Goal: Task Accomplishment & Management: Manage account settings

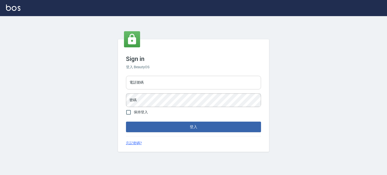
click at [173, 82] on input "電話號碼" at bounding box center [193, 83] width 135 height 14
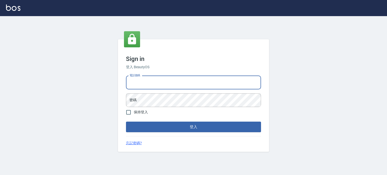
click at [173, 82] on input "電話號碼" at bounding box center [193, 83] width 135 height 14
type input "0987925494"
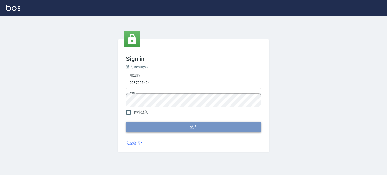
click at [193, 124] on button "登入" at bounding box center [193, 127] width 135 height 11
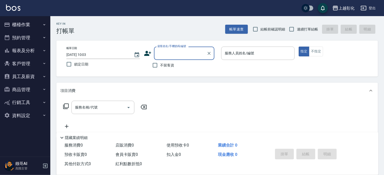
click at [28, 88] on button "商品管理" at bounding box center [25, 89] width 46 height 13
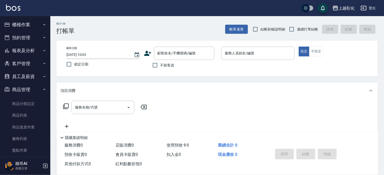
click at [35, 25] on button "櫃檯作業" at bounding box center [25, 24] width 46 height 13
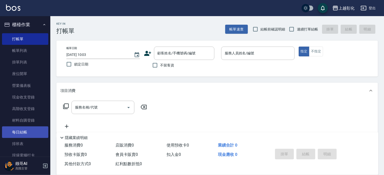
click at [27, 131] on link "每日結帳" at bounding box center [25, 132] width 46 height 12
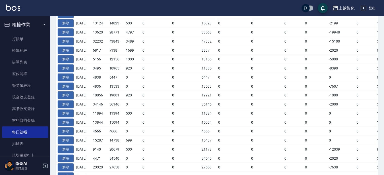
scroll to position [126, 0]
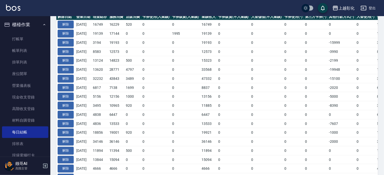
click at [185, 9] on div "上越彰化 登出" at bounding box center [192, 8] width 384 height 16
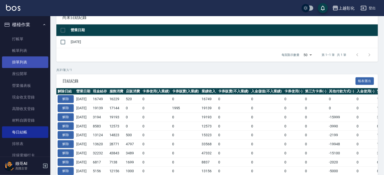
scroll to position [0, 0]
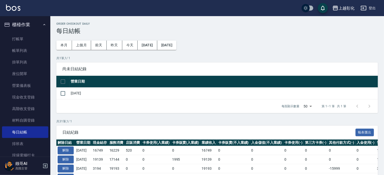
click at [209, 65] on div "尚未日結紀錄" at bounding box center [217, 68] width 322 height 13
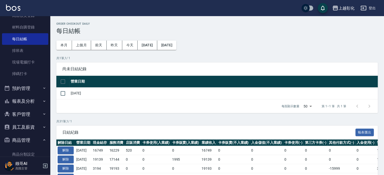
scroll to position [101, 0]
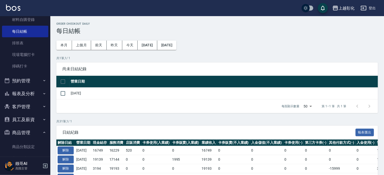
click at [38, 94] on button "報表及分析" at bounding box center [25, 93] width 46 height 13
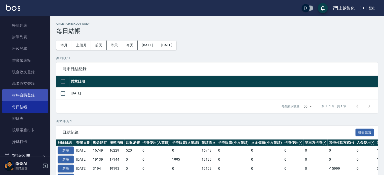
scroll to position [0, 0]
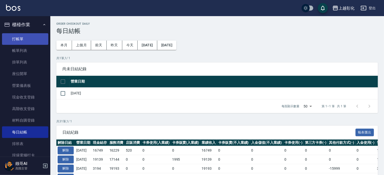
click at [26, 41] on link "打帳單" at bounding box center [25, 39] width 46 height 12
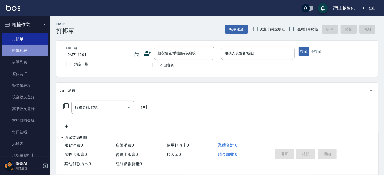
click at [26, 50] on link "帳單列表" at bounding box center [25, 51] width 46 height 12
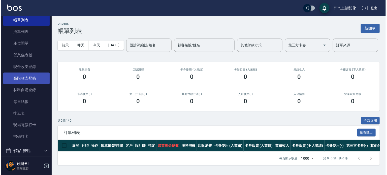
scroll to position [126, 0]
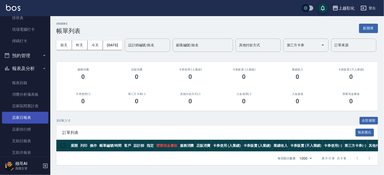
click at [29, 118] on link "店家日報表" at bounding box center [25, 118] width 46 height 12
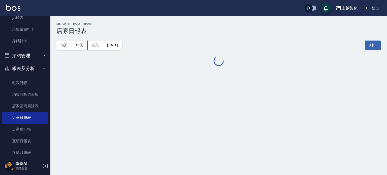
click at [118, 51] on div "前天 昨天 今天 2025/09/06 列印" at bounding box center [218, 45] width 324 height 21
click at [122, 46] on button "[DATE]" at bounding box center [112, 45] width 19 height 9
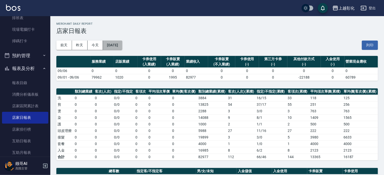
click at [122, 47] on button "[DATE]" at bounding box center [112, 45] width 19 height 9
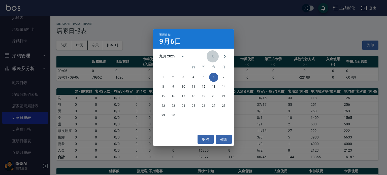
click at [209, 55] on button "Previous month" at bounding box center [213, 56] width 12 height 12
click at [225, 117] on button "31" at bounding box center [223, 115] width 9 height 9
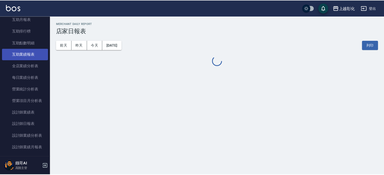
scroll to position [302, 0]
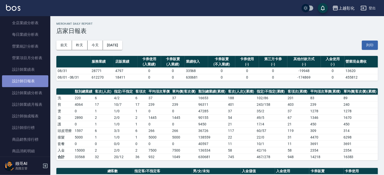
click at [31, 79] on link "設計師日報表" at bounding box center [25, 81] width 46 height 12
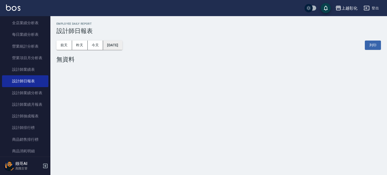
click at [119, 49] on button "[DATE]" at bounding box center [112, 45] width 19 height 9
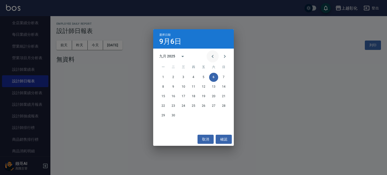
click at [211, 57] on icon "Previous month" at bounding box center [213, 56] width 6 height 6
click at [215, 115] on button "30" at bounding box center [213, 115] width 9 height 9
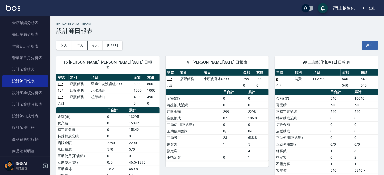
click at [196, 26] on div "Employee Daily Report 設計師日報表" at bounding box center [217, 28] width 322 height 12
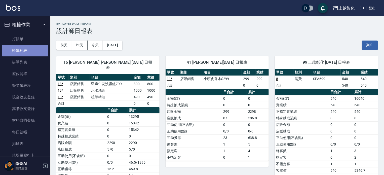
click at [30, 47] on link "帳單列表" at bounding box center [25, 51] width 46 height 12
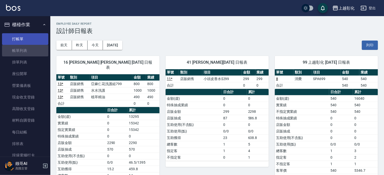
click at [29, 36] on link "打帳單" at bounding box center [25, 39] width 46 height 12
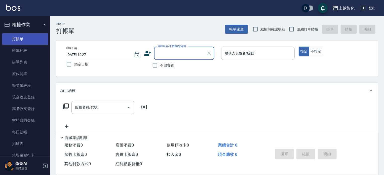
click at [37, 40] on link "打帳單" at bounding box center [25, 39] width 46 height 12
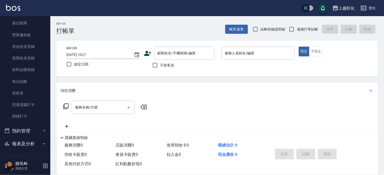
scroll to position [50, 0]
click at [94, 55] on input "2025/09/06 10:27" at bounding box center [97, 55] width 62 height 8
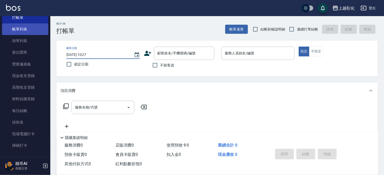
scroll to position [0, 0]
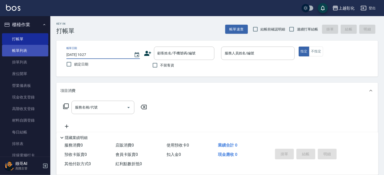
click at [37, 49] on link "帳單列表" at bounding box center [25, 51] width 46 height 12
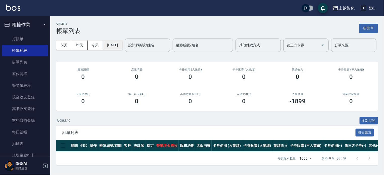
click at [116, 49] on button "[DATE]" at bounding box center [112, 45] width 19 height 9
click at [214, 52] on div "前天 昨天 今天 2025/09/06 設計師編號/姓名 設計師編號/姓名 顧客編號/姓名 顧客編號/姓名 其他付款方式 其他付款方式 第三方卡券 第三方卡券…" at bounding box center [217, 45] width 322 height 21
click at [128, 40] on div "前天 昨天 今天 2025/09/06 設計師編號/姓名 設計師編號/姓名 顧客編號/姓名 顧客編號/姓名 其他付款方式 其他付款方式 第三方卡券 第三方卡券…" at bounding box center [217, 45] width 322 height 21
click at [127, 41] on div "前天 昨天 今天 2025/09/06 設計師編號/姓名 設計師編號/姓名 顧客編號/姓名 顧客編號/姓名 其他付款方式 其他付款方式 第三方卡券 第三方卡券…" at bounding box center [217, 45] width 322 height 21
click at [122, 43] on button "[DATE]" at bounding box center [112, 45] width 19 height 9
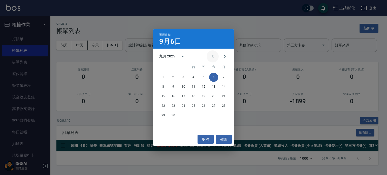
click at [215, 56] on icon "Previous month" at bounding box center [213, 56] width 6 height 6
click at [211, 118] on button "30" at bounding box center [213, 115] width 9 height 9
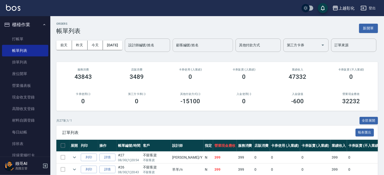
click at [173, 52] on div "顧客編號/姓名 顧客編號/姓名" at bounding box center [203, 45] width 60 height 13
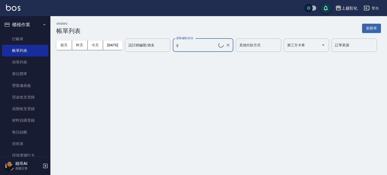
type input "SHENG DI LIN/0983197193"
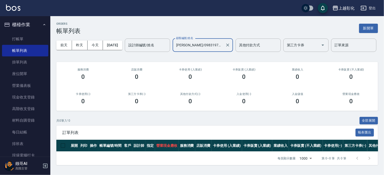
scroll to position [16, 0]
click at [225, 48] on icon "Clear" at bounding box center [227, 45] width 5 height 5
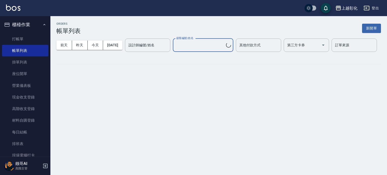
click at [141, 49] on div "前天 昨天 今天 2025/08/30 設計師編號/姓名 設計師編號/姓名 顧客編號/姓名 顧客編號/姓名 其他付款方式 其他付款方式 第三方卡券 第三方卡券…" at bounding box center [218, 45] width 324 height 21
type input "劉志偉/0923221933"
click at [127, 50] on input "設計師編號/姓名" at bounding box center [147, 45] width 41 height 9
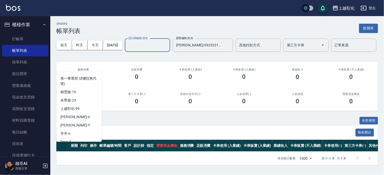
scroll to position [47, 0]
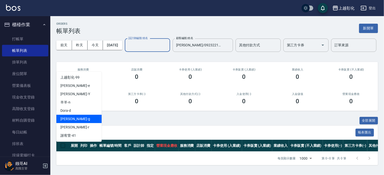
click at [70, 119] on span "Gary -g" at bounding box center [75, 118] width 30 height 5
type input "Gary-g"
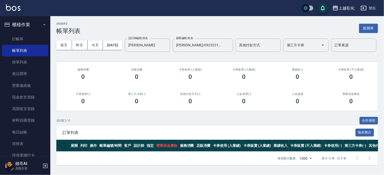
click at [158, 33] on div "ORDERS 帳單列表 新開單" at bounding box center [217, 28] width 322 height 12
click at [175, 50] on input "劉志偉/0923221933" at bounding box center [199, 45] width 48 height 9
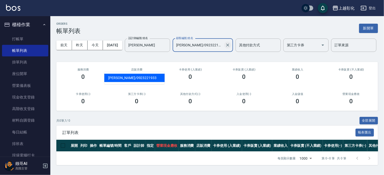
click at [225, 48] on icon "Clear" at bounding box center [227, 45] width 5 height 5
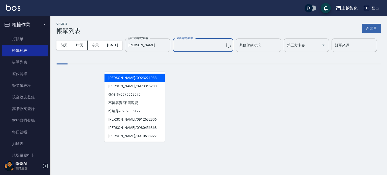
type input "劉志偉/0923221933"
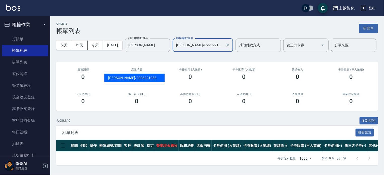
click at [193, 42] on div "前天 昨天 今天 2025/08/30 設計師編號/姓名 Gary-g 設計師編號/姓名 顧客編號/姓名 劉志偉/0923221933 顧客編號/姓名 其他付…" at bounding box center [217, 45] width 322 height 21
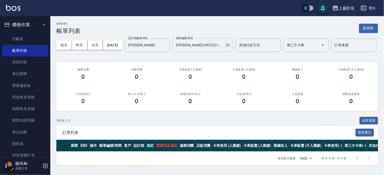
click at [225, 48] on icon "Clear" at bounding box center [227, 45] width 5 height 5
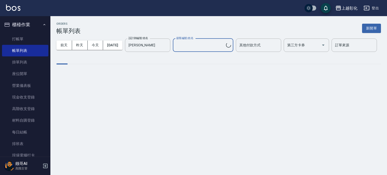
type input "劉志偉/0923221933"
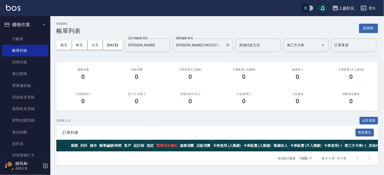
click at [186, 31] on div "ORDERS 帳單列表 新開單" at bounding box center [217, 28] width 322 height 12
click at [187, 31] on div "ORDERS 帳單列表 新開單" at bounding box center [217, 28] width 322 height 12
click at [225, 48] on icon "Clear" at bounding box center [227, 45] width 5 height 5
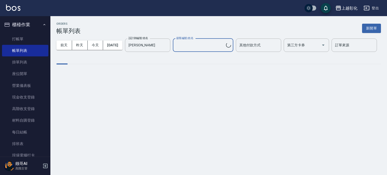
type input "劉志偉/0923221933"
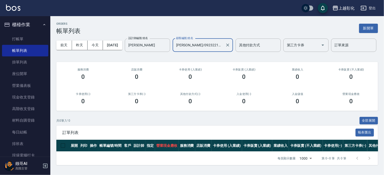
click at [195, 30] on div "ORDERS 帳單列表 新開單" at bounding box center [217, 28] width 322 height 12
click at [314, 49] on div "前天 昨天 今天 2025/08/30 設計師編號/姓名 Gary-g 設計師編號/姓名 顧客編號/姓名 劉志偉/0923221933 顧客編號/姓名 其他付…" at bounding box center [217, 45] width 322 height 21
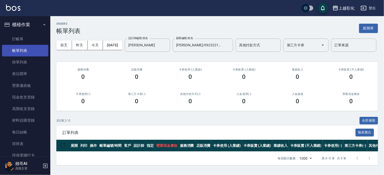
click at [20, 50] on link "帳單列表" at bounding box center [25, 51] width 46 height 12
click at [225, 48] on icon "Clear" at bounding box center [227, 45] width 5 height 5
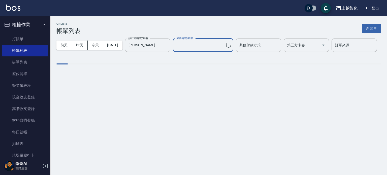
type input "劉志偉/0923221933"
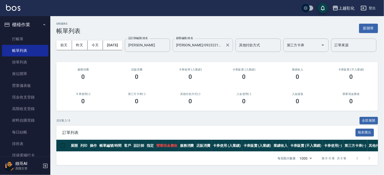
click at [216, 27] on div "ORDERS 帳單列表 新開單" at bounding box center [217, 28] width 322 height 12
click at [23, 56] on link "掛單列表" at bounding box center [25, 62] width 46 height 12
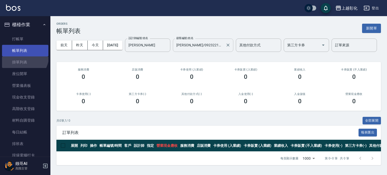
click at [26, 52] on link "帳單列表" at bounding box center [25, 51] width 46 height 12
click at [27, 51] on link "帳單列表" at bounding box center [25, 51] width 46 height 12
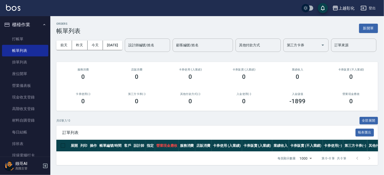
click at [80, 73] on div "ORDERS 帳單列表 新開單 前天 昨天 今天 2025/09/06 設計師編號/姓名 設計師編號/姓名 顧客編號/姓名 顧客編號/姓名 其他付款方式 其他…" at bounding box center [217, 93] width 334 height 155
click at [127, 50] on input "設計師編號/姓名" at bounding box center [147, 45] width 41 height 9
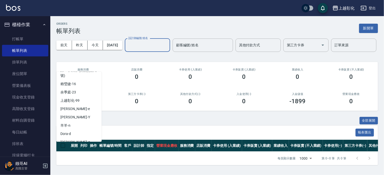
scroll to position [47, 0]
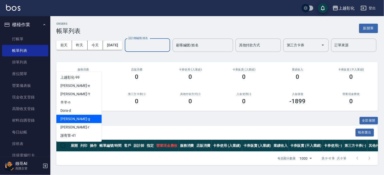
click at [70, 118] on span "Gary -g" at bounding box center [75, 118] width 30 height 5
type input "Gary-g"
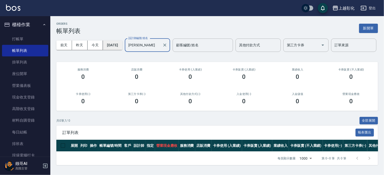
click at [117, 44] on button "2025/09/06" at bounding box center [112, 45] width 19 height 9
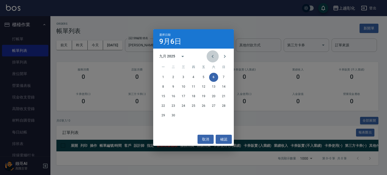
click at [212, 56] on icon "Previous month" at bounding box center [213, 56] width 6 height 6
click at [216, 117] on button "30" at bounding box center [213, 115] width 9 height 9
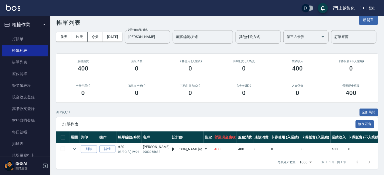
scroll to position [25, 0]
click at [190, 109] on div "共 1 筆, 1 / 1 全部展開" at bounding box center [217, 113] width 322 height 8
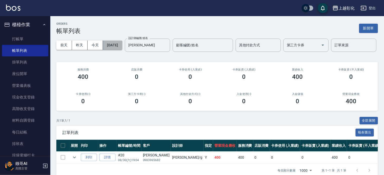
click at [118, 41] on button "2025/08/30" at bounding box center [112, 45] width 19 height 9
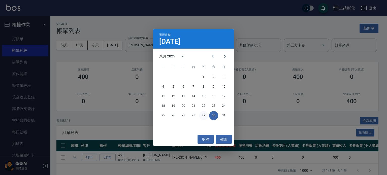
click at [207, 116] on button "29" at bounding box center [203, 115] width 9 height 9
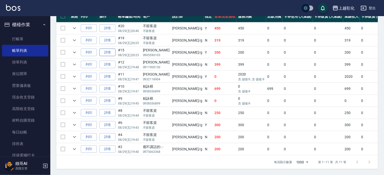
scroll to position [148, 0]
click at [111, 109] on link "詳情" at bounding box center [107, 113] width 16 height 8
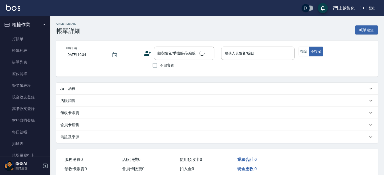
type input "2025/08/29 19:44"
checkbox input "true"
type input "Gary-g"
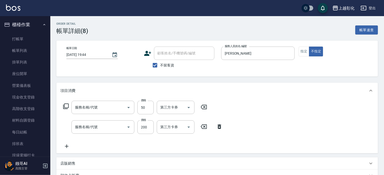
type input "剪瀏海(0050)"
type input "剪髮(169)"
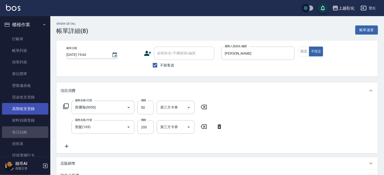
drag, startPoint x: 26, startPoint y: 132, endPoint x: 38, endPoint y: 107, distance: 27.3
click at [26, 132] on link "每日結帳" at bounding box center [25, 132] width 46 height 12
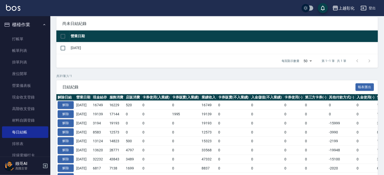
scroll to position [101, 0]
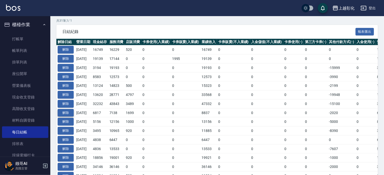
click at [69, 113] on button "解除" at bounding box center [66, 113] width 16 height 8
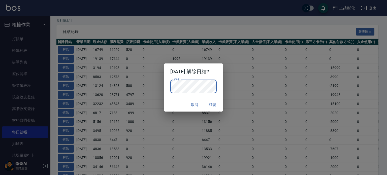
click at [217, 83] on p "密碼 密碼" at bounding box center [193, 87] width 47 height 14
click at [216, 104] on button "確認" at bounding box center [213, 104] width 16 height 9
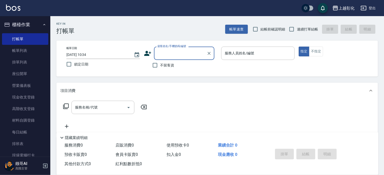
click at [169, 52] on input "顧客姓名/手機號碼/編號" at bounding box center [180, 53] width 48 height 9
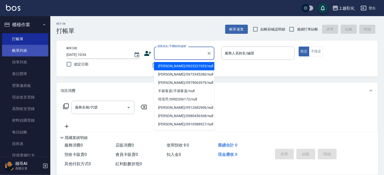
click at [26, 52] on link "帳單列表" at bounding box center [25, 51] width 46 height 12
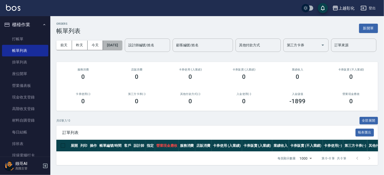
click at [122, 45] on button "[DATE]" at bounding box center [112, 45] width 19 height 9
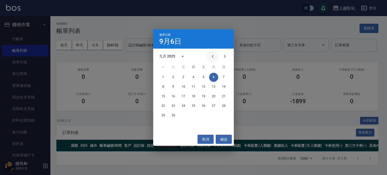
click at [209, 57] on button "Previous month" at bounding box center [213, 56] width 12 height 12
click at [205, 114] on button "29" at bounding box center [203, 115] width 9 height 9
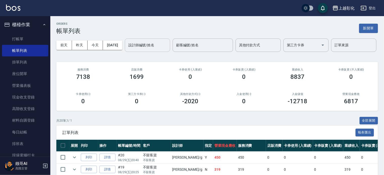
click at [127, 50] on input "設計師編號/姓名" at bounding box center [147, 45] width 41 height 9
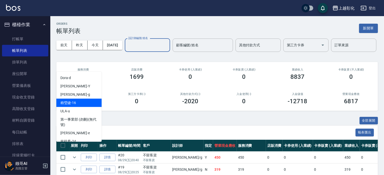
click at [74, 95] on div "[PERSON_NAME]" at bounding box center [78, 94] width 45 height 8
type input "[PERSON_NAME]"
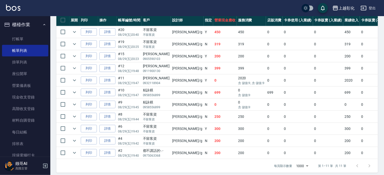
scroll to position [148, 0]
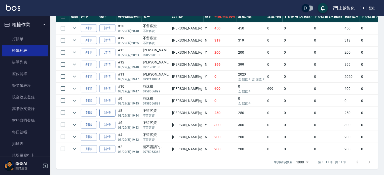
click at [107, 110] on link "詳情" at bounding box center [107, 113] width 16 height 8
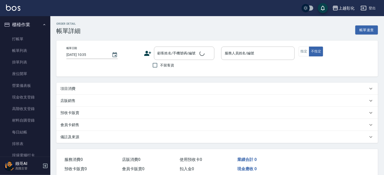
type input "[DATE] 19:44"
checkbox input "true"
type input "[PERSON_NAME]"
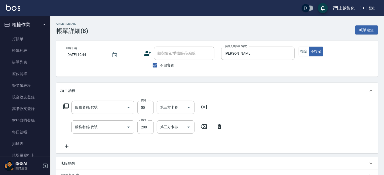
type input "剪瀏海(0050)"
type input "剪髮(169)"
click at [119, 129] on icon "Clear" at bounding box center [121, 127] width 5 height 5
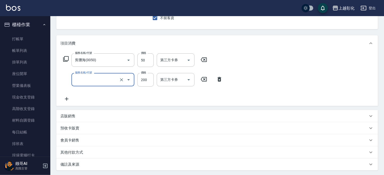
scroll to position [46, 0]
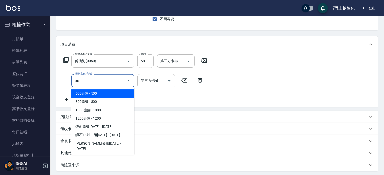
type input "500護髮(403)"
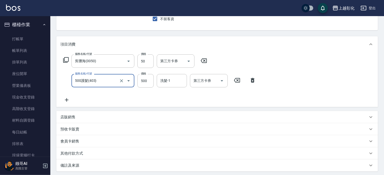
click at [94, 82] on input "500護髮(403)" at bounding box center [96, 80] width 44 height 9
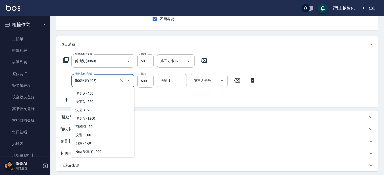
click at [94, 82] on input "500護髮(403)" at bounding box center [96, 80] width 44 height 9
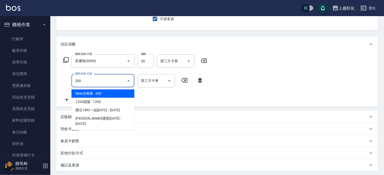
click at [101, 94] on span "New洗專案 - 200" at bounding box center [103, 93] width 63 height 8
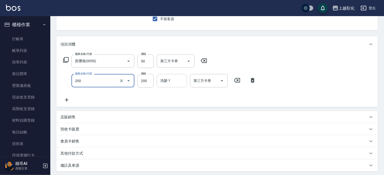
type input "New洗專案(200)"
click at [172, 81] on input "洗髮-1" at bounding box center [172, 80] width 26 height 9
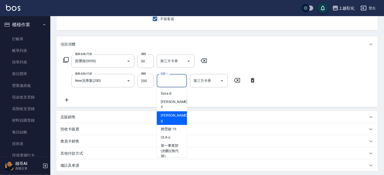
click at [167, 113] on span "Gary -g" at bounding box center [175, 118] width 28 height 11
type input "Gary-g"
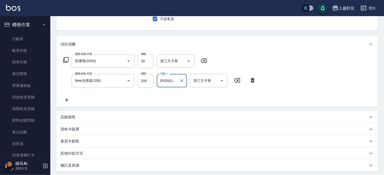
click at [315, 87] on div "服務名稱/代號 剪瀏海(0050) 服務名稱/代號 價格 50 價格 第三方卡券 第三方卡券 服務名稱/代號 New洗專案(200) 服務名稱/代號 價格 2…" at bounding box center [217, 79] width 322 height 55
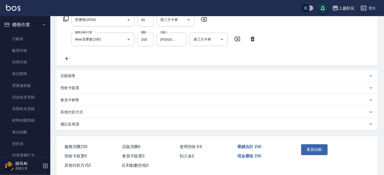
scroll to position [97, 0]
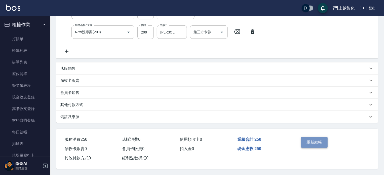
click at [311, 138] on button "重新結帳" at bounding box center [314, 142] width 27 height 11
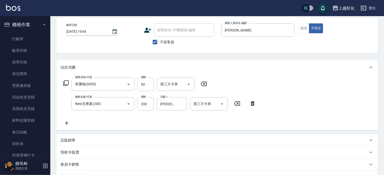
scroll to position [0, 0]
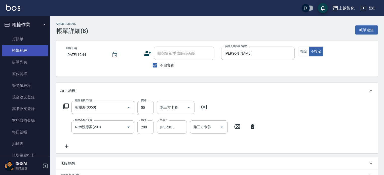
click at [22, 53] on link "帳單列表" at bounding box center [25, 51] width 46 height 12
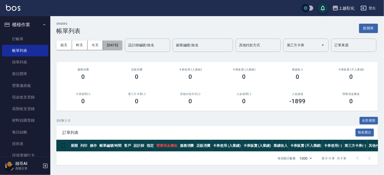
click at [122, 43] on button "[DATE]" at bounding box center [112, 45] width 19 height 9
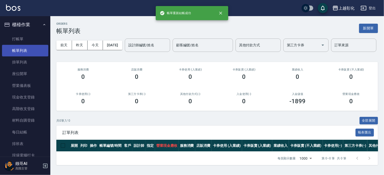
click at [22, 48] on link "帳單列表" at bounding box center [25, 51] width 46 height 12
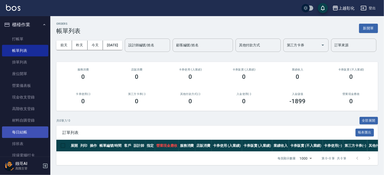
click at [28, 128] on link "每日結帳" at bounding box center [25, 132] width 46 height 12
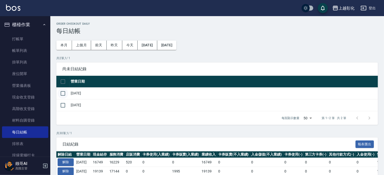
click at [63, 91] on input "checkbox" at bounding box center [63, 93] width 11 height 11
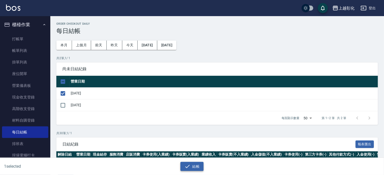
click at [194, 166] on button "結帳" at bounding box center [192, 166] width 23 height 9
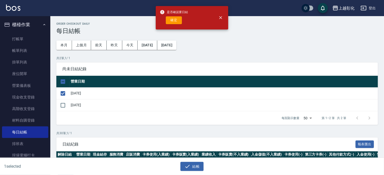
click at [168, 18] on button "確定" at bounding box center [174, 20] width 16 height 8
checkbox input "false"
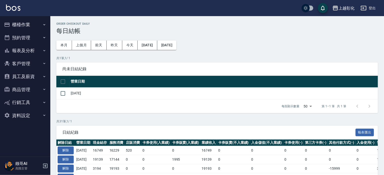
click at [25, 76] on button "員工及薪資" at bounding box center [25, 76] width 46 height 13
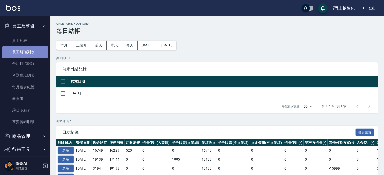
click at [26, 50] on link "員工離職列表" at bounding box center [25, 52] width 46 height 12
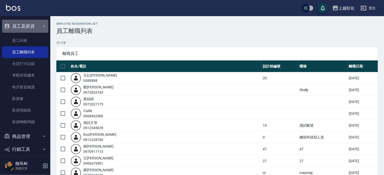
click at [26, 29] on button "員工及薪資" at bounding box center [25, 26] width 46 height 13
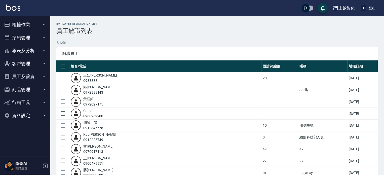
click at [31, 25] on button "櫃檯作業" at bounding box center [25, 24] width 46 height 13
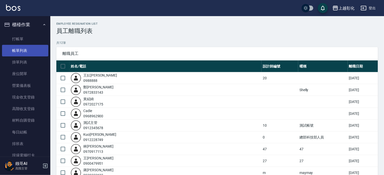
click at [32, 49] on link "帳單列表" at bounding box center [25, 51] width 46 height 12
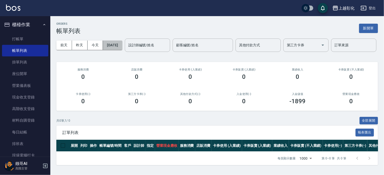
click at [122, 49] on button "[DATE]" at bounding box center [112, 45] width 19 height 9
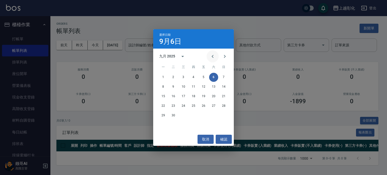
click at [214, 55] on icon "Previous month" at bounding box center [213, 56] width 6 height 6
click at [205, 114] on button "29" at bounding box center [203, 115] width 9 height 9
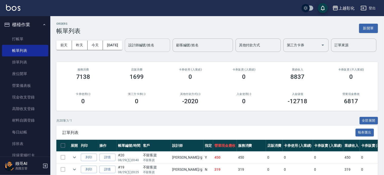
click at [127, 50] on input "設計師編號/姓名" at bounding box center [147, 45] width 41 height 9
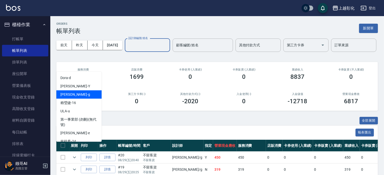
click at [67, 95] on span "[PERSON_NAME]" at bounding box center [75, 94] width 30 height 5
type input "[PERSON_NAME]"
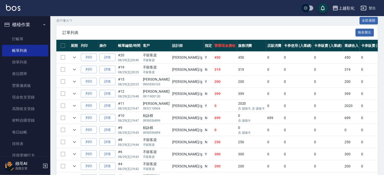
scroll to position [148, 0]
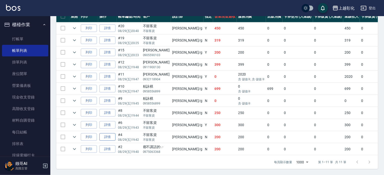
click at [110, 133] on link "詳情" at bounding box center [107, 137] width 16 height 8
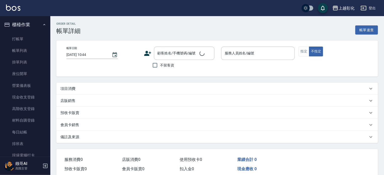
type input "2025/08/29 19:42"
checkbox input "true"
type input "[PERSON_NAME]"
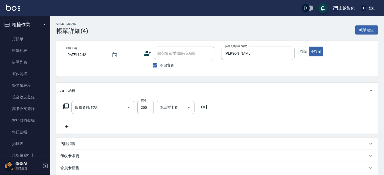
type input "New洗專案(200)"
click at [90, 56] on input "2025/08/29 19:42" at bounding box center [86, 55] width 40 height 8
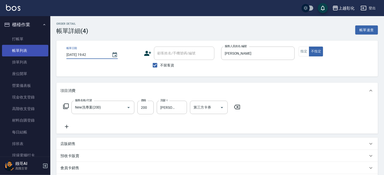
click at [20, 50] on link "帳單列表" at bounding box center [25, 51] width 46 height 12
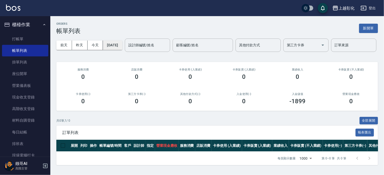
click at [122, 44] on button "[DATE]" at bounding box center [112, 45] width 19 height 9
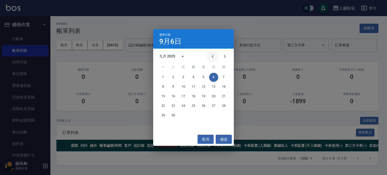
click at [210, 55] on icon "Previous month" at bounding box center [213, 56] width 6 height 6
click at [202, 95] on button "15" at bounding box center [203, 96] width 9 height 9
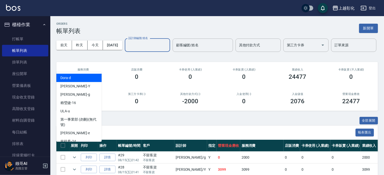
click at [127, 50] on input "設計師編號/姓名" at bounding box center [147, 45] width 41 height 9
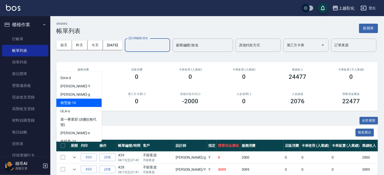
click at [74, 96] on div "Gary -g" at bounding box center [78, 94] width 45 height 8
type input "Gary-g"
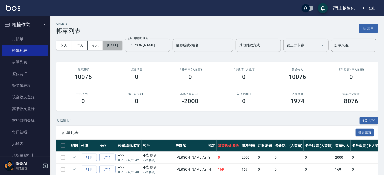
click at [118, 48] on button "[DATE]" at bounding box center [112, 45] width 19 height 9
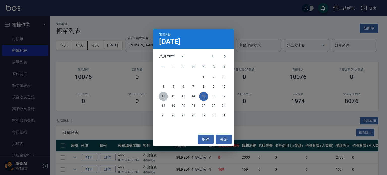
click at [160, 96] on button "11" at bounding box center [163, 96] width 9 height 9
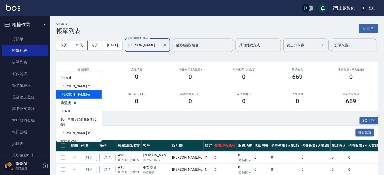
click at [127, 50] on input "Gary-g" at bounding box center [143, 45] width 33 height 9
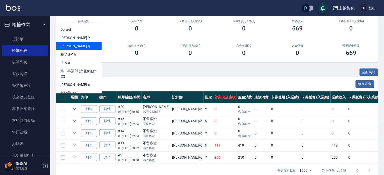
scroll to position [76, 0]
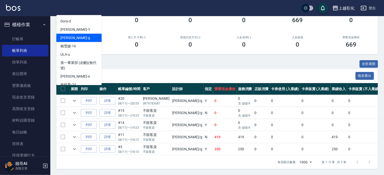
click at [147, 74] on span "訂單列表" at bounding box center [208, 76] width 293 height 5
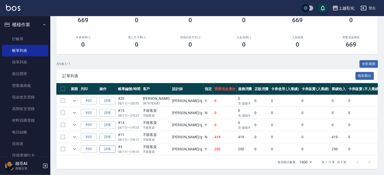
click at [110, 146] on link "詳情" at bounding box center [107, 149] width 16 height 8
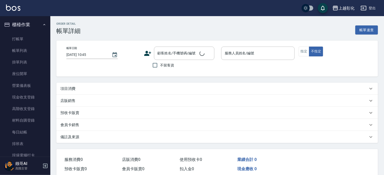
type input "2025/08/11 18:10"
checkbox input "true"
type input "Gary-g"
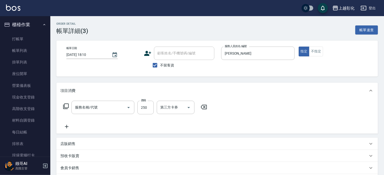
type input "A級剪髮(300)"
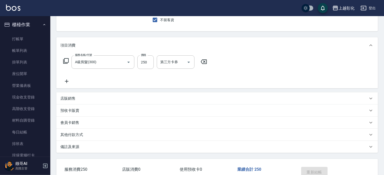
scroll to position [77, 0]
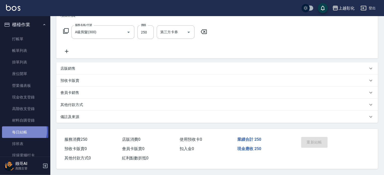
click at [23, 131] on link "每日結帳" at bounding box center [25, 132] width 46 height 12
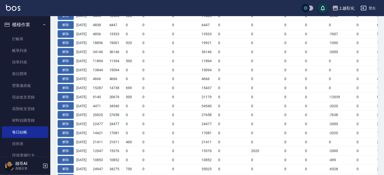
scroll to position [252, 0]
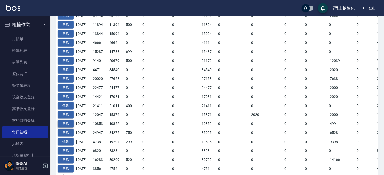
click at [66, 122] on button "解除" at bounding box center [66, 124] width 16 height 8
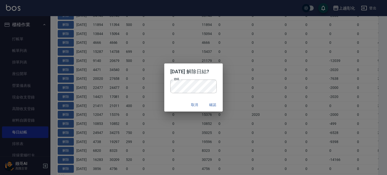
click at [221, 89] on div "密碼 密碼" at bounding box center [193, 89] width 59 height 19
click at [214, 105] on button "確認" at bounding box center [213, 104] width 16 height 9
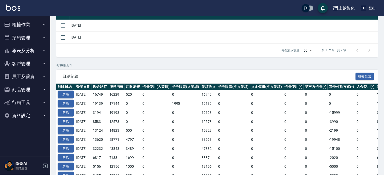
scroll to position [62, 0]
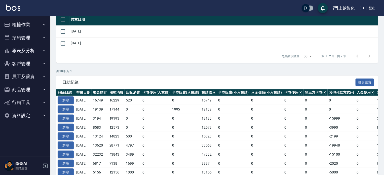
click at [33, 19] on button "櫃檯作業" at bounding box center [25, 24] width 46 height 13
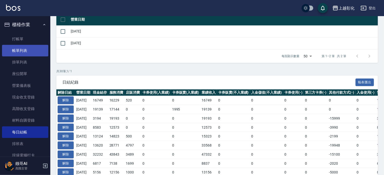
click at [27, 54] on link "帳單列表" at bounding box center [25, 51] width 46 height 12
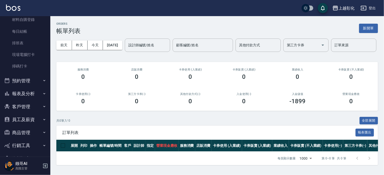
click at [36, 95] on button "報表及分析" at bounding box center [25, 93] width 46 height 13
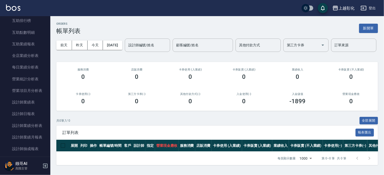
scroll to position [327, 0]
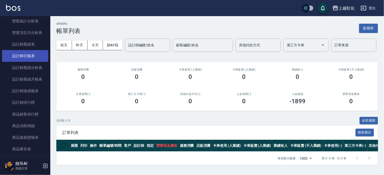
click at [25, 57] on link "設計師日報表" at bounding box center [25, 56] width 46 height 12
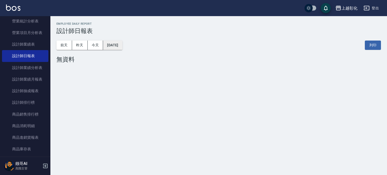
click at [112, 44] on button "[DATE]" at bounding box center [112, 45] width 19 height 9
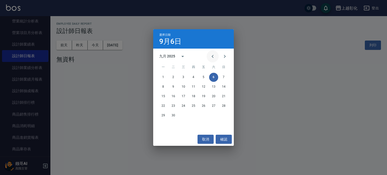
click at [211, 53] on icon "Previous month" at bounding box center [213, 56] width 6 height 6
click at [155, 97] on div "11 12 13 14 15 16 17" at bounding box center [193, 96] width 81 height 9
click at [167, 97] on button "11" at bounding box center [163, 96] width 9 height 9
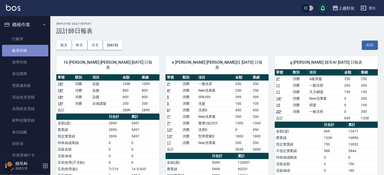
click at [28, 55] on link "帳單列表" at bounding box center [25, 51] width 46 height 12
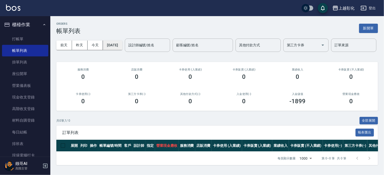
click at [122, 42] on button "[DATE]" at bounding box center [112, 45] width 19 height 9
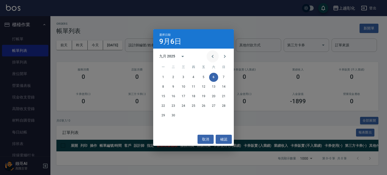
click at [213, 56] on icon "Previous month" at bounding box center [213, 56] width 2 height 3
click at [163, 95] on button "11" at bounding box center [163, 96] width 9 height 9
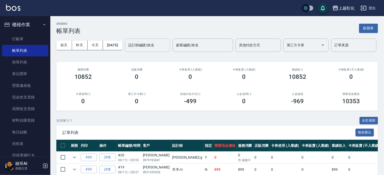
click at [127, 50] on input "設計師編號/姓名" at bounding box center [147, 45] width 41 height 9
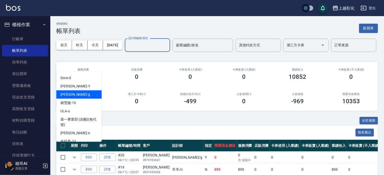
click at [72, 93] on div "[PERSON_NAME]" at bounding box center [78, 94] width 45 height 8
type input "[PERSON_NAME]"
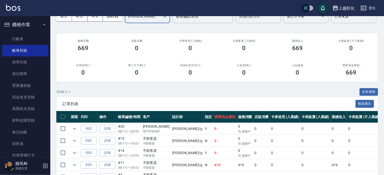
scroll to position [76, 0]
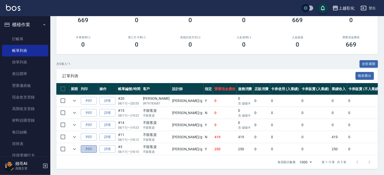
click at [97, 145] on button "列印" at bounding box center [89, 149] width 16 height 8
click at [109, 148] on link "詳情" at bounding box center [107, 149] width 16 height 8
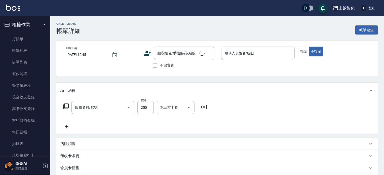
type input "2025/08/11 18:10"
checkbox input "true"
type input "[PERSON_NAME]"
type input "A級剪髮(300)"
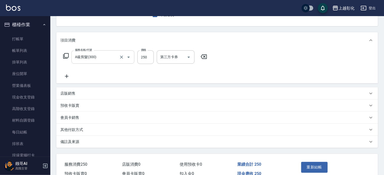
scroll to position [77, 0]
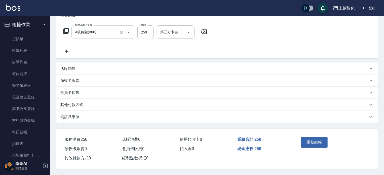
click at [109, 31] on input "A級剪髮(300)" at bounding box center [96, 32] width 44 height 9
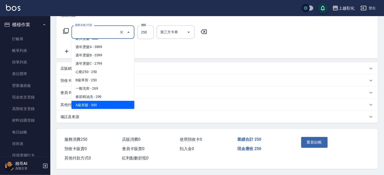
scroll to position [0, 0]
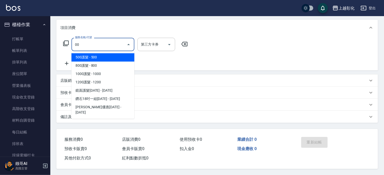
type input "0"
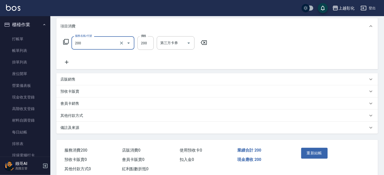
scroll to position [77, 0]
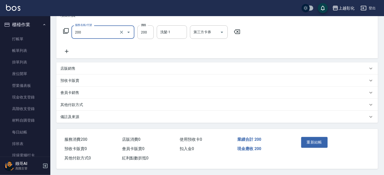
type input "New洗專案(200)"
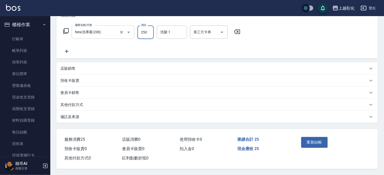
type input "250"
type input "[PERSON_NAME]"
click at [309, 139] on button "重新結帳" at bounding box center [314, 142] width 27 height 11
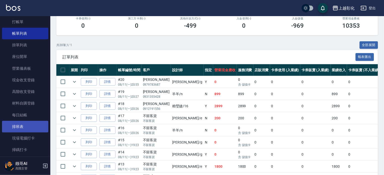
scroll to position [25, 0]
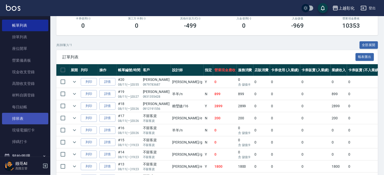
drag, startPoint x: 24, startPoint y: 111, endPoint x: 31, endPoint y: 117, distance: 9.1
click at [24, 111] on link "每日結帳" at bounding box center [25, 107] width 46 height 12
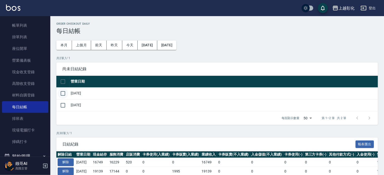
click at [64, 95] on input "checkbox" at bounding box center [63, 93] width 11 height 11
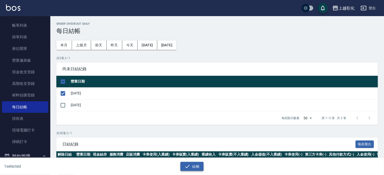
click at [191, 165] on button "結帳" at bounding box center [192, 166] width 23 height 9
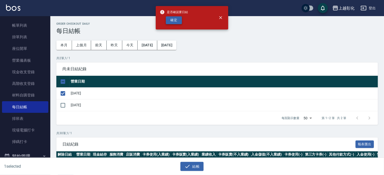
click at [173, 22] on button "確定" at bounding box center [174, 20] width 16 height 8
checkbox input "false"
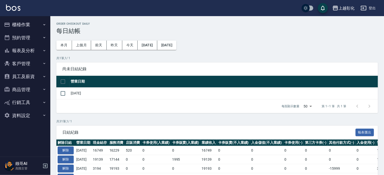
click at [35, 22] on button "櫃檯作業" at bounding box center [25, 24] width 46 height 13
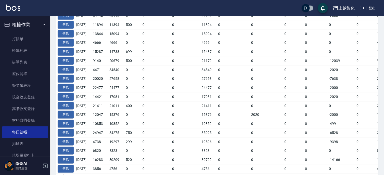
scroll to position [176, 0]
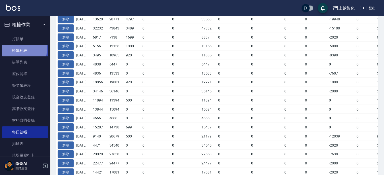
click at [15, 49] on link "帳單列表" at bounding box center [25, 51] width 46 height 12
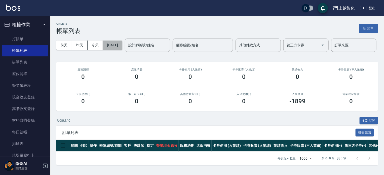
click at [121, 44] on button "[DATE]" at bounding box center [112, 45] width 19 height 9
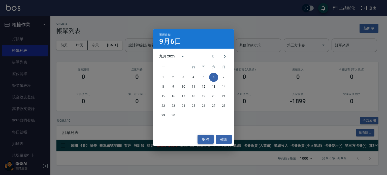
click at [208, 139] on button "取消" at bounding box center [205, 139] width 16 height 9
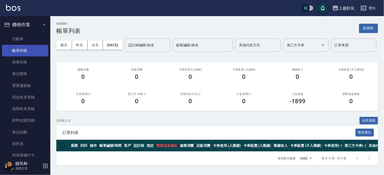
click at [22, 47] on link "帳單列表" at bounding box center [25, 51] width 46 height 12
click at [119, 50] on div "前天 昨天 今天 2025/09/06 設計師編號/姓名 設計師編號/姓名 顧客編號/姓名 顧客編號/姓名 其他付款方式 其他付款方式 第三方卡券 第三方卡券…" at bounding box center [217, 45] width 322 height 21
click at [116, 47] on button "[DATE]" at bounding box center [112, 45] width 19 height 9
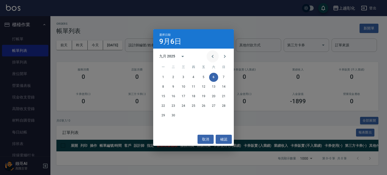
click at [212, 56] on icon "Previous month" at bounding box center [213, 56] width 6 height 6
drag, startPoint x: 205, startPoint y: 140, endPoint x: 210, endPoint y: 138, distance: 6.1
click at [205, 140] on button "取消" at bounding box center [205, 139] width 16 height 9
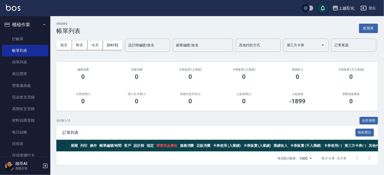
click at [350, 10] on div "上越彰化" at bounding box center [347, 8] width 16 height 6
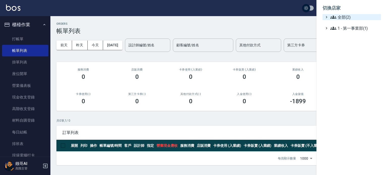
click at [349, 15] on span "全部(2)" at bounding box center [354, 17] width 49 height 6
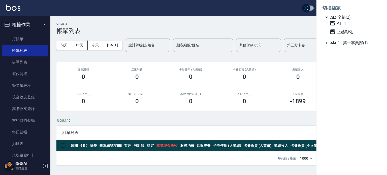
click at [345, 35] on ul "全部(2) AT11 上越彰化 1 - 第一事業部(1)" at bounding box center [351, 30] width 58 height 32
click at [345, 31] on span "上越彰化" at bounding box center [353, 32] width 49 height 6
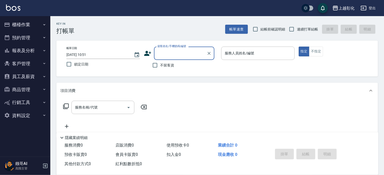
click at [28, 22] on button "櫃檯作業" at bounding box center [25, 24] width 46 height 13
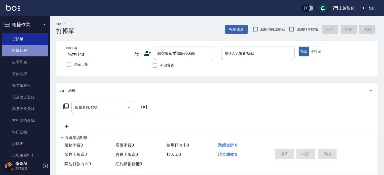
click at [27, 52] on link "帳單列表" at bounding box center [25, 51] width 46 height 12
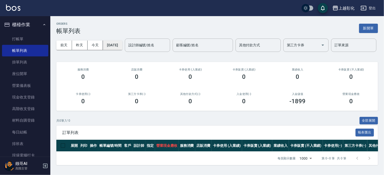
click at [122, 47] on button "[DATE]" at bounding box center [112, 45] width 19 height 9
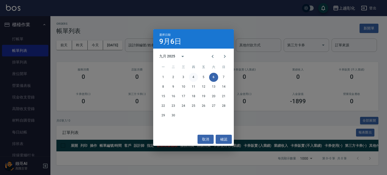
click at [193, 78] on button "4" at bounding box center [193, 77] width 9 height 9
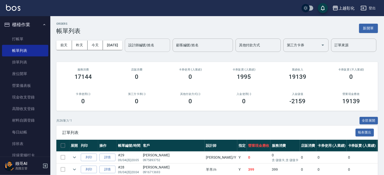
click at [125, 52] on div "設計師編號/姓名" at bounding box center [147, 45] width 45 height 13
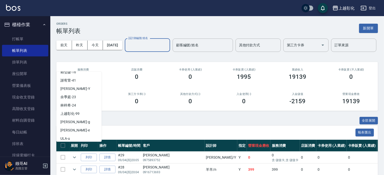
scroll to position [47, 0]
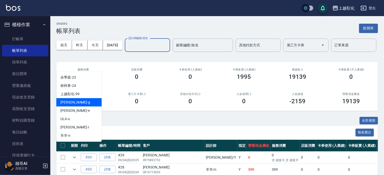
click at [79, 105] on div "Gary -g" at bounding box center [78, 102] width 45 height 8
type input "[PERSON_NAME]"
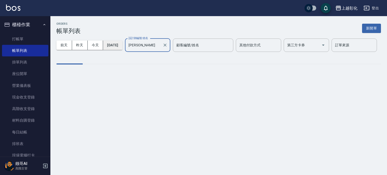
click at [122, 47] on button "[DATE]" at bounding box center [112, 45] width 19 height 9
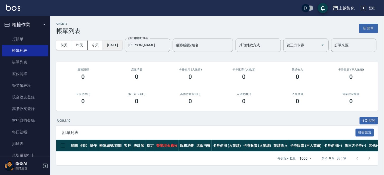
click at [115, 46] on button "[DATE]" at bounding box center [112, 45] width 19 height 9
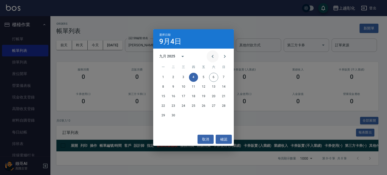
click at [211, 58] on icon "Previous month" at bounding box center [213, 56] width 6 height 6
click at [203, 76] on button "1" at bounding box center [203, 77] width 9 height 9
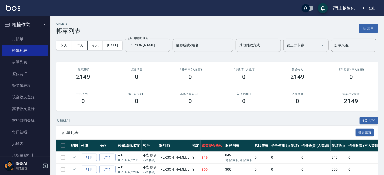
click at [133, 56] on div "前天 昨天 今天 2025/08/01 設計師編號/姓名 Gary-g 設計師編號/姓名 顧客編號/姓名 顧客編號/姓名 其他付款方式 其他付款方式 第三方卡…" at bounding box center [217, 45] width 322 height 21
click at [122, 49] on button "[DATE]" at bounding box center [112, 45] width 19 height 9
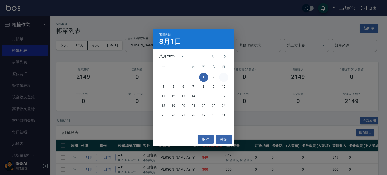
click at [227, 77] on button "3" at bounding box center [223, 77] width 9 height 9
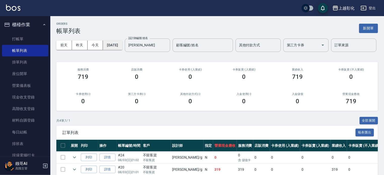
click at [122, 45] on button "[DATE]" at bounding box center [112, 45] width 19 height 9
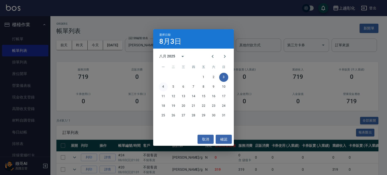
click at [161, 86] on button "4" at bounding box center [163, 86] width 9 height 9
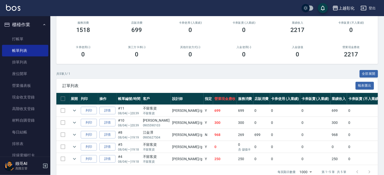
scroll to position [76, 0]
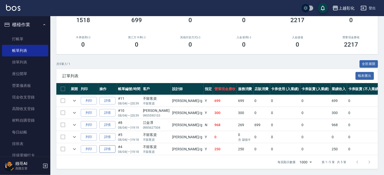
click at [112, 145] on link "詳情" at bounding box center [107, 149] width 16 height 8
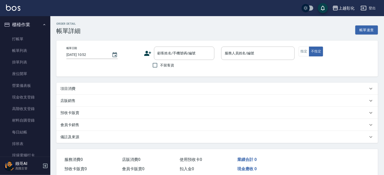
type input "[DATE] 19:18"
checkbox input "true"
type input "[PERSON_NAME]"
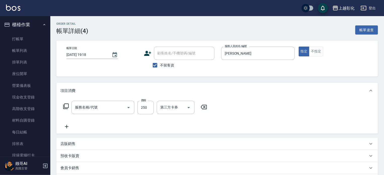
type input "A級剪髮(300)"
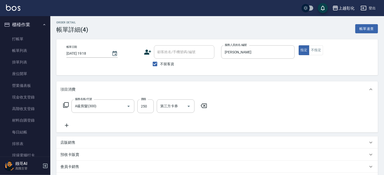
scroll to position [50, 0]
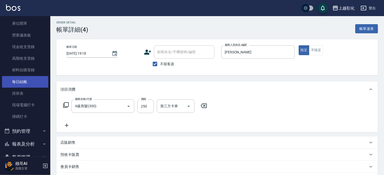
click at [26, 83] on link "每日結帳" at bounding box center [25, 82] width 46 height 12
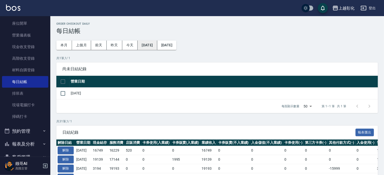
click at [154, 43] on button "[DATE]" at bounding box center [147, 45] width 19 height 9
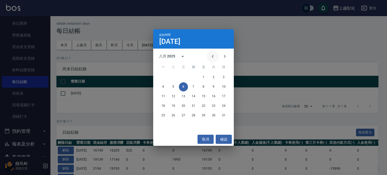
click at [214, 56] on icon "Previous month" at bounding box center [213, 56] width 6 height 6
click at [226, 57] on icon "Next month" at bounding box center [225, 56] width 6 height 6
click at [204, 76] on button "1" at bounding box center [203, 77] width 9 height 9
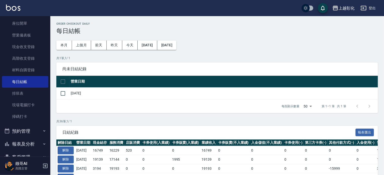
click at [220, 56] on p "共 1 筆, 1 / 1" at bounding box center [217, 58] width 322 height 5
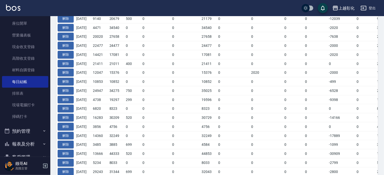
scroll to position [323, 0]
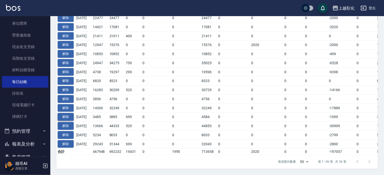
click at [72, 114] on button "解除" at bounding box center [66, 117] width 16 height 8
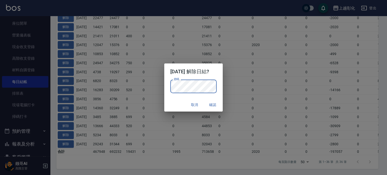
drag, startPoint x: 217, startPoint y: 85, endPoint x: 216, endPoint y: 87, distance: 2.7
click at [217, 85] on p "密碼 密碼" at bounding box center [193, 87] width 47 height 14
click at [219, 106] on button "確認" at bounding box center [213, 104] width 16 height 9
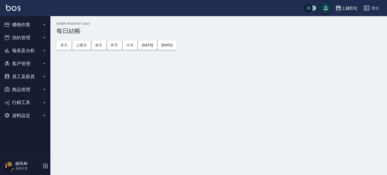
drag, startPoint x: 41, startPoint y: 35, endPoint x: 40, endPoint y: 31, distance: 3.9
click at [41, 33] on button "預約管理" at bounding box center [25, 37] width 46 height 13
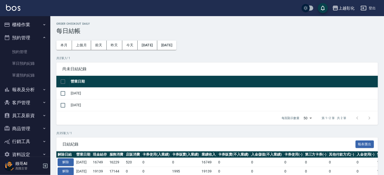
click at [42, 25] on icon "button" at bounding box center [44, 25] width 4 height 4
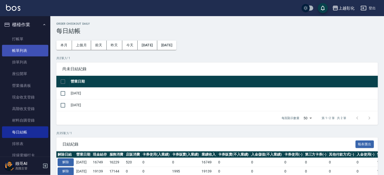
click at [35, 52] on link "帳單列表" at bounding box center [25, 51] width 46 height 12
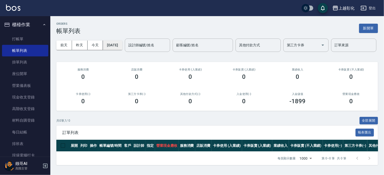
click at [121, 44] on button "[DATE]" at bounding box center [112, 45] width 19 height 9
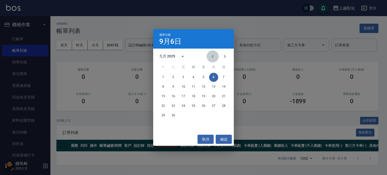
click at [211, 54] on icon "Previous month" at bounding box center [213, 56] width 6 height 6
click at [165, 85] on button "4" at bounding box center [163, 86] width 9 height 9
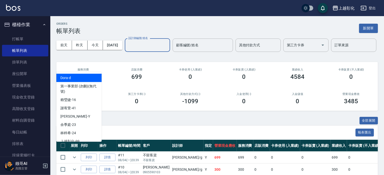
click at [127, 50] on input "設計師編號/姓名" at bounding box center [147, 45] width 41 height 9
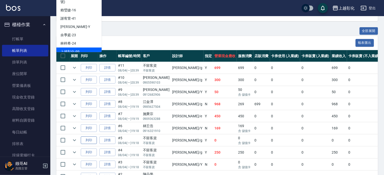
scroll to position [148, 0]
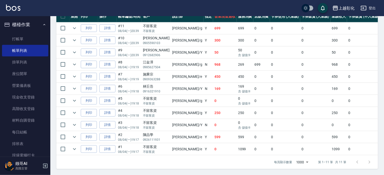
click at [148, 108] on div "不留客資" at bounding box center [156, 110] width 27 height 5
click at [111, 109] on link "詳情" at bounding box center [107, 113] width 16 height 8
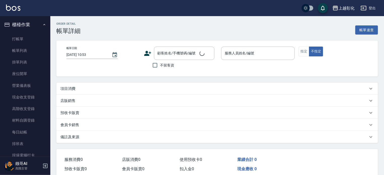
type input "[DATE] 19:18"
checkbox input "true"
type input "[PERSON_NAME]"
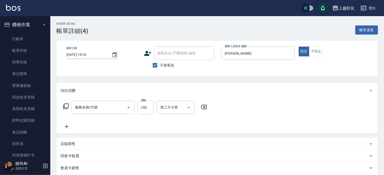
type input "A級剪髮(300)"
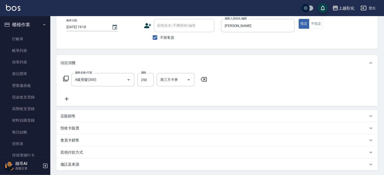
scroll to position [26, 0]
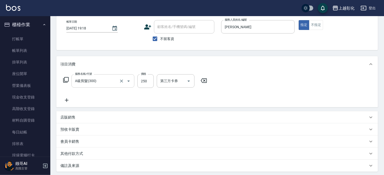
click at [115, 80] on input "A級剪髮(300)" at bounding box center [96, 81] width 44 height 9
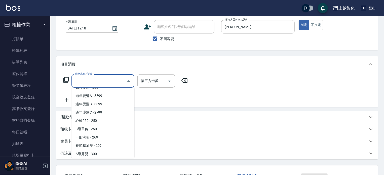
scroll to position [0, 0]
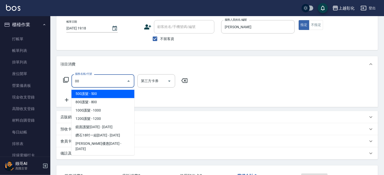
type input "0"
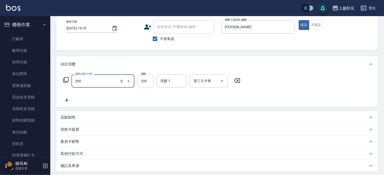
type input "New洗專案(200)"
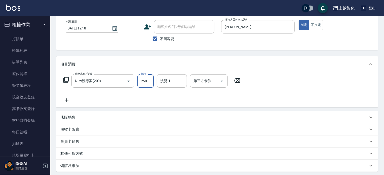
type input "250"
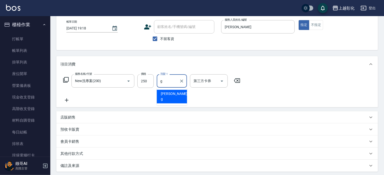
type input "[PERSON_NAME]"
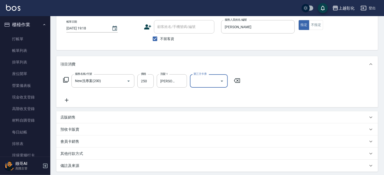
scroll to position [77, 0]
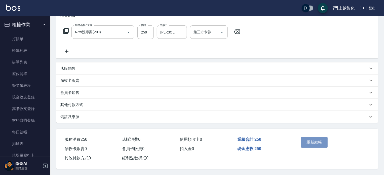
click at [318, 146] on button "重新結帳" at bounding box center [314, 142] width 27 height 11
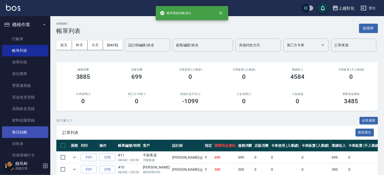
click at [32, 129] on link "每日結帳" at bounding box center [25, 132] width 46 height 12
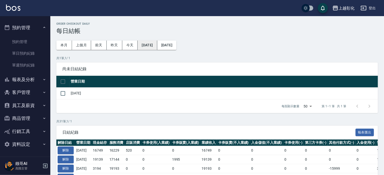
click at [152, 46] on button "[DATE]" at bounding box center [147, 45] width 19 height 9
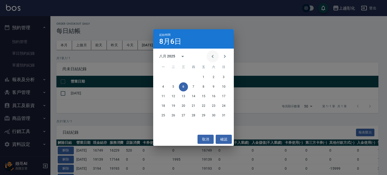
click at [211, 56] on icon "Previous month" at bounding box center [213, 56] width 6 height 6
click at [226, 57] on icon "Next month" at bounding box center [225, 56] width 6 height 6
click at [203, 80] on button "1" at bounding box center [203, 77] width 9 height 9
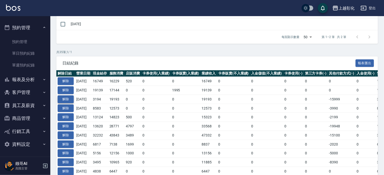
scroll to position [25, 0]
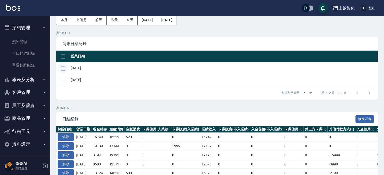
click at [64, 69] on input "checkbox" at bounding box center [63, 68] width 11 height 11
checkbox input "true"
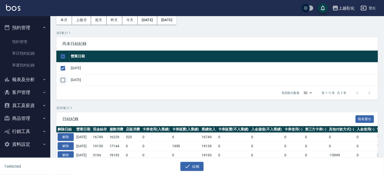
click at [61, 82] on input "checkbox" at bounding box center [63, 80] width 11 height 11
checkbox input "true"
click at [61, 80] on input "checkbox" at bounding box center [63, 80] width 11 height 11
checkbox input "false"
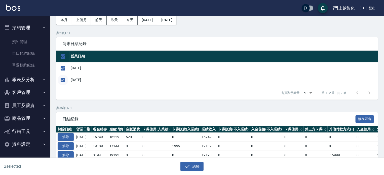
checkbox input "false"
click at [191, 165] on button "結帳" at bounding box center [192, 166] width 23 height 9
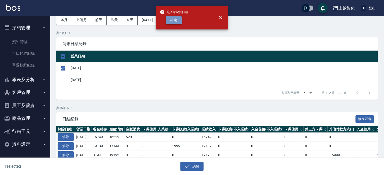
click at [176, 18] on button "確定" at bounding box center [174, 20] width 16 height 8
checkbox input "false"
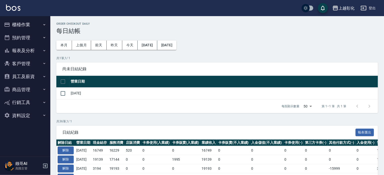
click at [35, 28] on button "櫃檯作業" at bounding box center [25, 24] width 46 height 13
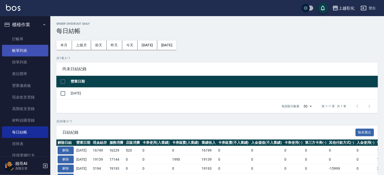
click at [32, 45] on link "帳單列表" at bounding box center [25, 51] width 46 height 12
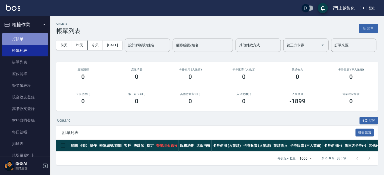
click at [27, 40] on link "打帳單" at bounding box center [25, 39] width 46 height 12
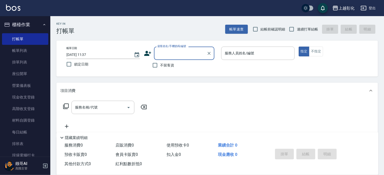
click at [344, 5] on button "上越彰化" at bounding box center [344, 8] width 26 height 10
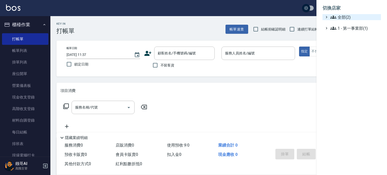
click at [342, 14] on span "全部(2)" at bounding box center [354, 17] width 49 height 6
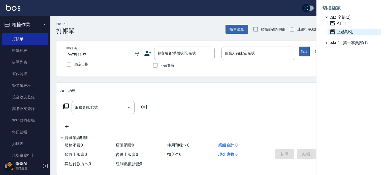
click at [346, 31] on span "上越彰化" at bounding box center [353, 32] width 49 height 6
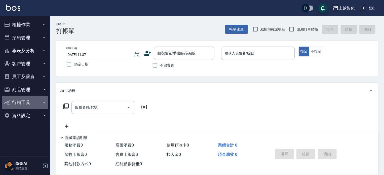
click at [38, 104] on button "行銷工具" at bounding box center [25, 102] width 46 height 13
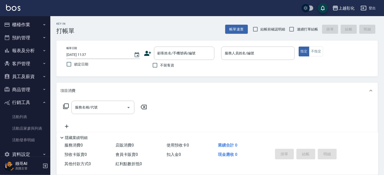
click at [38, 89] on button "商品管理" at bounding box center [25, 89] width 46 height 13
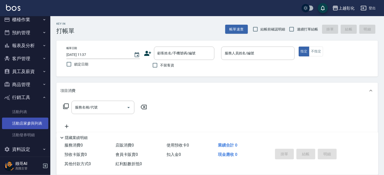
scroll to position [10, 0]
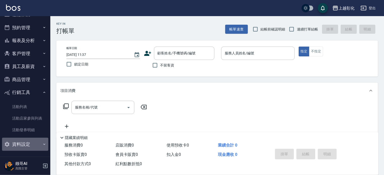
click at [33, 145] on button "資料設定" at bounding box center [25, 144] width 46 height 13
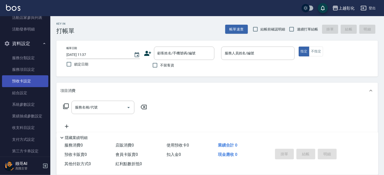
click at [30, 76] on link "預收卡設定" at bounding box center [25, 81] width 46 height 12
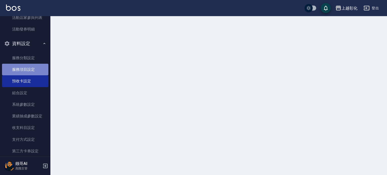
click at [34, 71] on link "服務項目設定" at bounding box center [25, 70] width 46 height 12
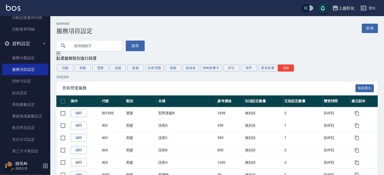
click at [289, 37] on div "搜尋" at bounding box center [214, 43] width 328 height 17
click at [166, 24] on div "Services 服務項目設定 新增" at bounding box center [217, 28] width 322 height 12
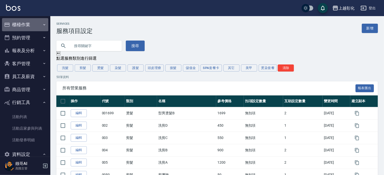
click at [28, 26] on button "櫃檯作業" at bounding box center [25, 24] width 46 height 13
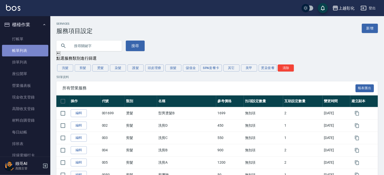
click at [25, 47] on link "帳單列表" at bounding box center [25, 51] width 46 height 12
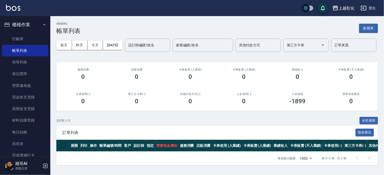
click at [345, 8] on div "上越彰化" at bounding box center [347, 8] width 16 height 6
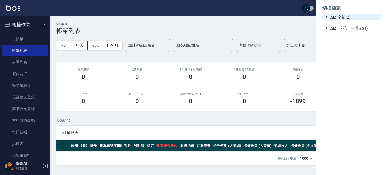
click at [350, 19] on span "全部(2)" at bounding box center [354, 17] width 49 height 6
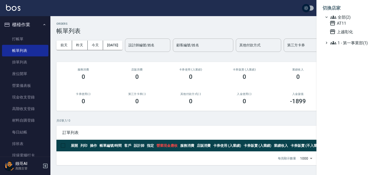
click at [283, 30] on div at bounding box center [193, 87] width 387 height 175
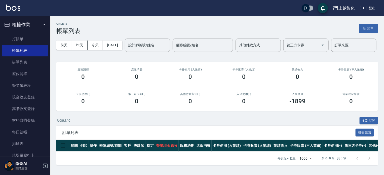
scroll to position [16, 0]
click at [30, 133] on link "每日結帳" at bounding box center [25, 132] width 46 height 12
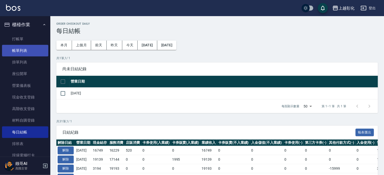
click at [31, 50] on link "帳單列表" at bounding box center [25, 51] width 46 height 12
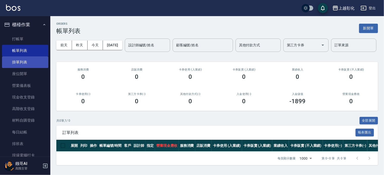
click at [28, 62] on link "掛單列表" at bounding box center [25, 62] width 46 height 12
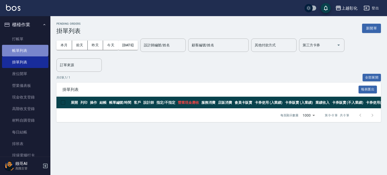
click at [25, 49] on link "帳單列表" at bounding box center [25, 51] width 46 height 12
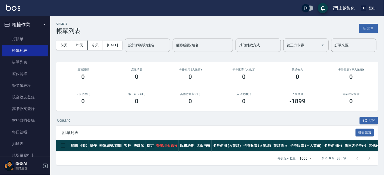
scroll to position [16, 0]
click at [299, 101] on h3 "-1899" at bounding box center [298, 101] width 16 height 7
click at [31, 131] on link "每日結帳" at bounding box center [25, 132] width 46 height 12
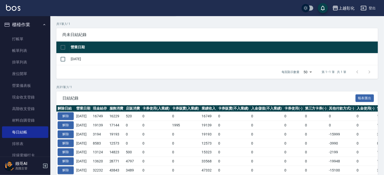
scroll to position [76, 0]
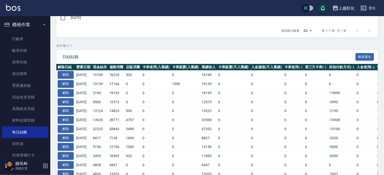
drag, startPoint x: 343, startPoint y: 112, endPoint x: 146, endPoint y: 113, distance: 197.0
click at [95, 111] on tr "解除 2025/09/01 13124 14823 500 0 0 15323 0 0 0 0 -2199 0 13124 0 0 0 2025/09/01" at bounding box center [283, 111] width 455 height 9
click at [325, 113] on td "0" at bounding box center [316, 111] width 24 height 9
drag, startPoint x: 342, startPoint y: 101, endPoint x: 328, endPoint y: 100, distance: 13.9
click at [328, 100] on tr "解除 2025/09/02 8583 12573 0 0 0 12573 0 0 0 0 -3990 0 8583 0 0 0 2025/09/02" at bounding box center [283, 101] width 455 height 9
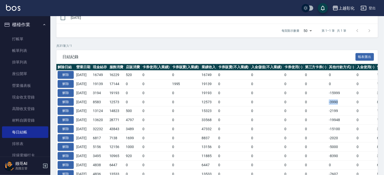
click at [327, 100] on td "0" at bounding box center [316, 101] width 24 height 9
drag, startPoint x: 331, startPoint y: 89, endPoint x: 344, endPoint y: 91, distance: 12.8
click at [344, 91] on tr "解除 2025/09/03 3194 19193 0 0 0 19193 0 0 0 0 -15999 0 3194 0 0 0 2025/09/03" at bounding box center [283, 92] width 455 height 9
click at [349, 104] on td "-3990" at bounding box center [342, 101] width 28 height 9
drag, startPoint x: 349, startPoint y: 104, endPoint x: 317, endPoint y: 104, distance: 32.0
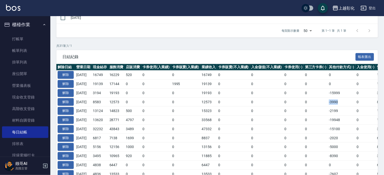
click at [317, 104] on tr "解除 2025/09/02 8583 12573 0 0 0 12573 0 0 0 0 -3990 0 8583 0 0 0 2025/09/02" at bounding box center [283, 101] width 455 height 9
click at [325, 102] on td "0" at bounding box center [316, 101] width 24 height 9
drag, startPoint x: 346, startPoint y: 110, endPoint x: 322, endPoint y: 113, distance: 23.6
click at [322, 113] on tr "解除 2025/09/01 13124 14823 500 0 0 15323 0 0 0 0 -2199 0 13124 0 0 0 2025/09/01" at bounding box center [283, 111] width 455 height 9
click at [23, 53] on link "帳單列表" at bounding box center [25, 51] width 46 height 12
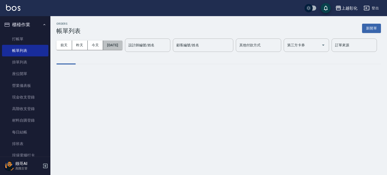
click at [116, 47] on button "2025/09/06" at bounding box center [112, 45] width 19 height 9
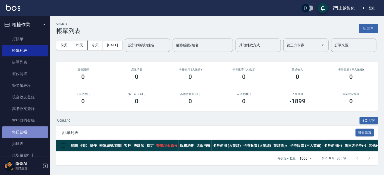
click at [26, 133] on link "每日結帳" at bounding box center [25, 132] width 46 height 12
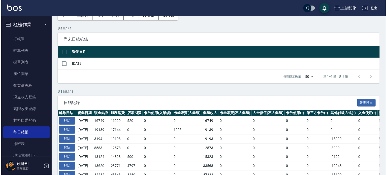
scroll to position [76, 0]
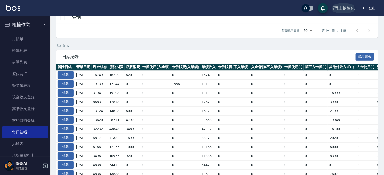
click at [342, 3] on button "上越彰化" at bounding box center [344, 8] width 26 height 10
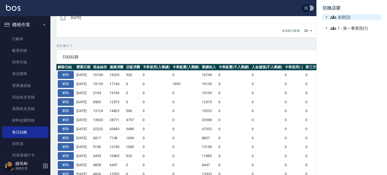
click at [352, 17] on span "全部(2)" at bounding box center [354, 17] width 49 height 6
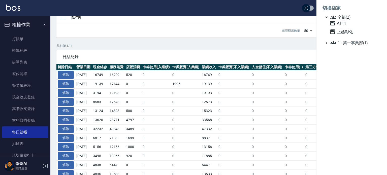
click at [349, 27] on div "AT11 上越彰化" at bounding box center [353, 27] width 53 height 15
click at [348, 26] on div "AT11 上越彰化" at bounding box center [353, 27] width 53 height 15
click at [348, 25] on span "AT11" at bounding box center [353, 23] width 49 height 6
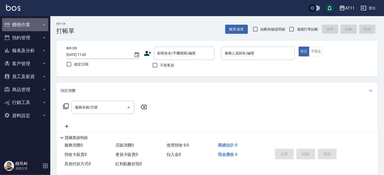
click at [35, 21] on button "櫃檯作業" at bounding box center [25, 24] width 46 height 13
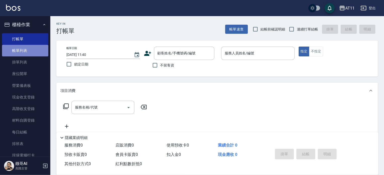
click at [29, 46] on link "帳單列表" at bounding box center [25, 51] width 46 height 12
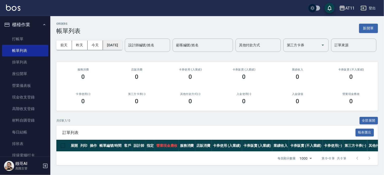
click at [122, 47] on button "2025/09/06" at bounding box center [112, 45] width 19 height 9
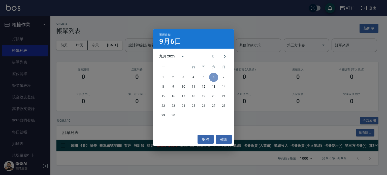
click at [214, 76] on button "6" at bounding box center [213, 77] width 9 height 9
click at [223, 141] on button "確認" at bounding box center [224, 139] width 16 height 9
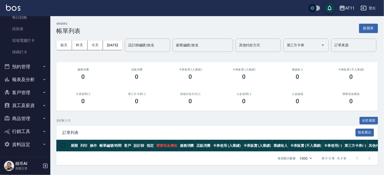
scroll to position [16, 0]
click at [33, 64] on button "預約管理" at bounding box center [25, 66] width 46 height 13
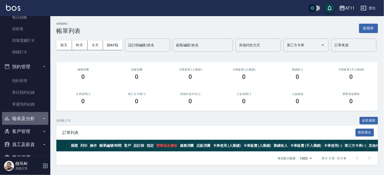
click at [37, 122] on button "報表及分析" at bounding box center [25, 118] width 46 height 13
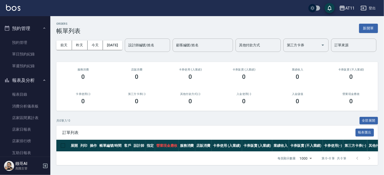
scroll to position [190, 0]
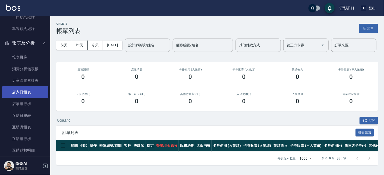
click at [26, 91] on link "店家日報表" at bounding box center [25, 92] width 46 height 12
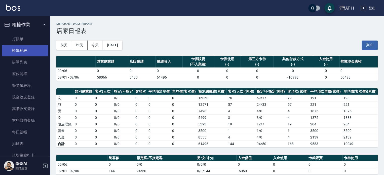
click at [27, 52] on link "帳單列表" at bounding box center [25, 51] width 46 height 12
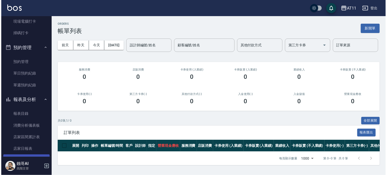
scroll to position [126, 0]
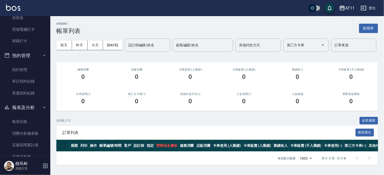
click at [252, 31] on div "ORDERS 帳單列表 新開單" at bounding box center [217, 28] width 322 height 12
click at [346, 10] on div "AT11" at bounding box center [350, 8] width 9 height 6
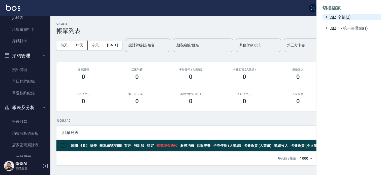
click at [345, 16] on span "全部(2)" at bounding box center [354, 17] width 49 height 6
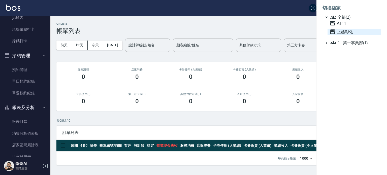
click at [349, 30] on span "上越彰化" at bounding box center [353, 32] width 49 height 6
